Goal: Information Seeking & Learning: Check status

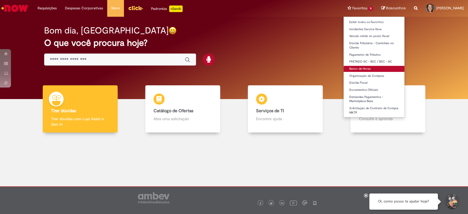
click at [362, 67] on link "Banco de Horas" at bounding box center [373, 69] width 61 height 6
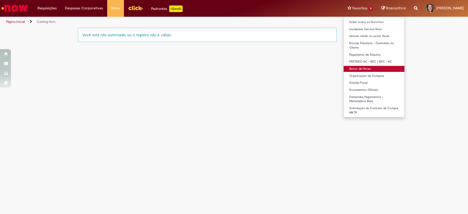
click at [354, 69] on link "Banco de Horas" at bounding box center [373, 69] width 61 height 6
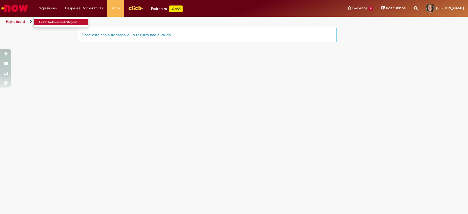
click at [58, 22] on link "Exibir Todas as Solicitações" at bounding box center [64, 22] width 60 height 6
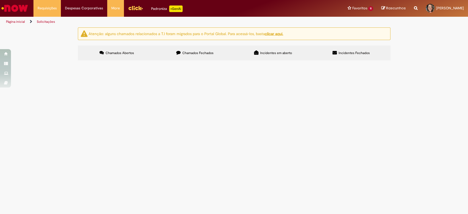
click at [190, 47] on label "Chamados Fechados" at bounding box center [195, 52] width 78 height 15
click at [414, 10] on div "Reportar problema Artigos Não encontrou base de conhecimento Catálogo Não foram…" at bounding box center [416, 8] width 12 height 17
click at [413, 10] on div "Reportar problema Artigos Não encontrou base de conhecimento Catálogo Não foram…" at bounding box center [416, 8] width 12 height 17
click at [414, 8] on icon "Search from all sources" at bounding box center [416, 5] width 4 height 10
click at [411, 8] on input "text" at bounding box center [404, 8] width 25 height 9
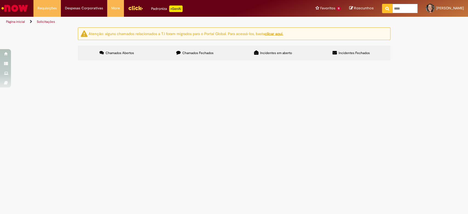
type input "*****"
click button "Pesquisar" at bounding box center [387, 8] width 11 height 9
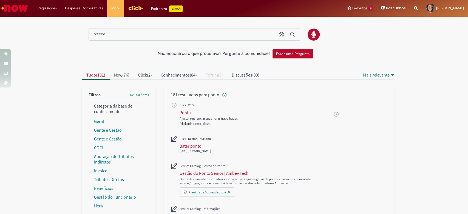
click at [16, 12] on img "Ir para a Homepage" at bounding box center [15, 8] width 28 height 11
